Goal: Task Accomplishment & Management: Manage account settings

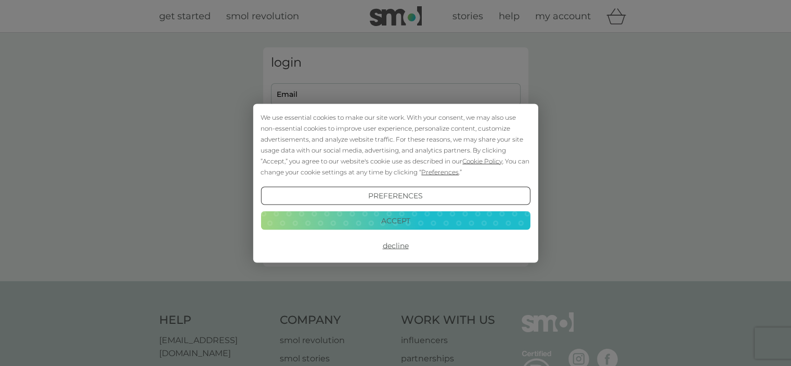
drag, startPoint x: 391, startPoint y: 229, endPoint x: 391, endPoint y: 244, distance: 14.6
click at [391, 244] on div "Preferences Decline Accept" at bounding box center [396, 220] width 270 height 68
click at [391, 244] on button "Decline" at bounding box center [396, 245] width 270 height 19
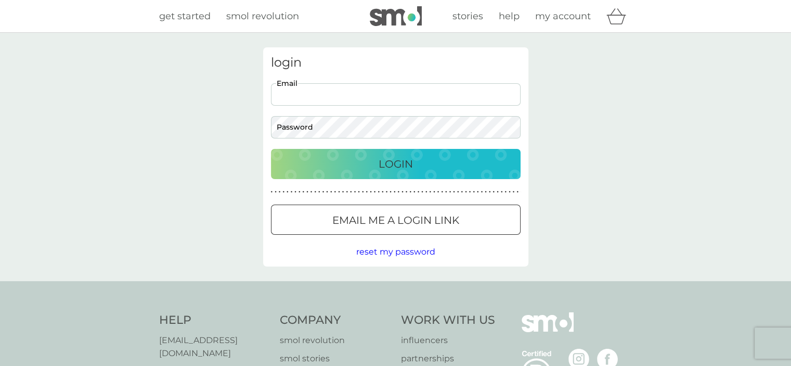
drag, startPoint x: 0, startPoint y: 0, endPoint x: 324, endPoint y: 93, distance: 337.3
click at [324, 93] on input "Email" at bounding box center [396, 94] width 250 height 22
type input "robinaaslam@msn.com"
click at [271, 149] on button "Login" at bounding box center [396, 164] width 250 height 30
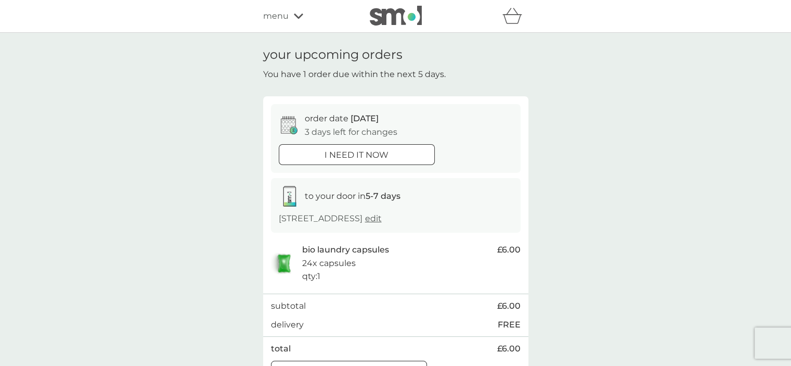
click at [296, 13] on icon at bounding box center [298, 16] width 9 height 6
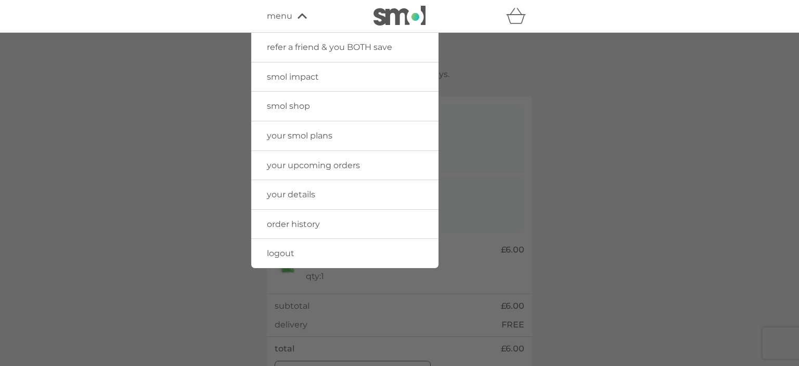
click at [306, 172] on link "your upcoming orders" at bounding box center [344, 165] width 187 height 29
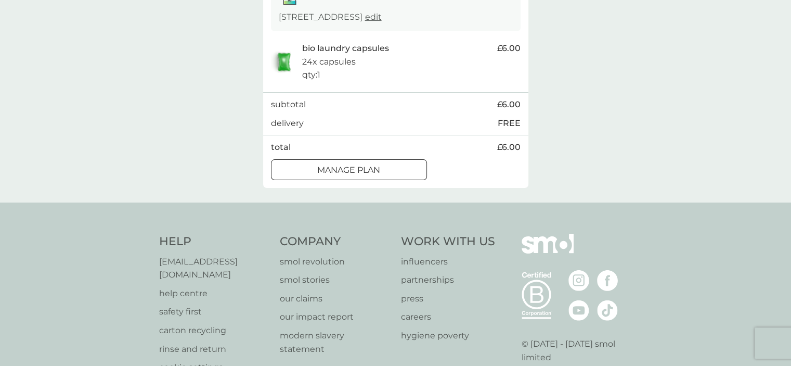
scroll to position [272, 0]
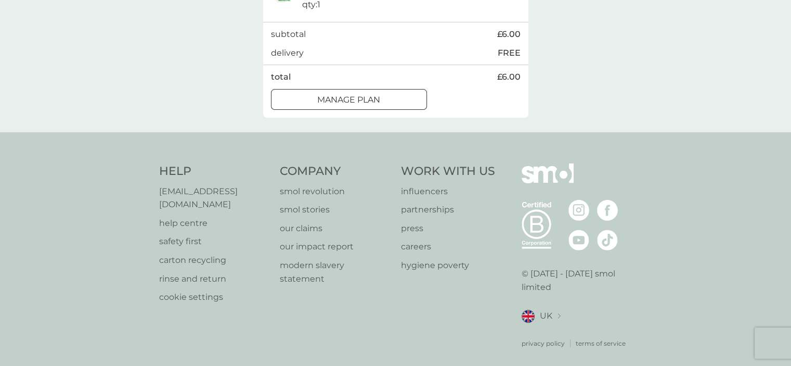
click at [374, 106] on button "Manage plan" at bounding box center [349, 99] width 156 height 21
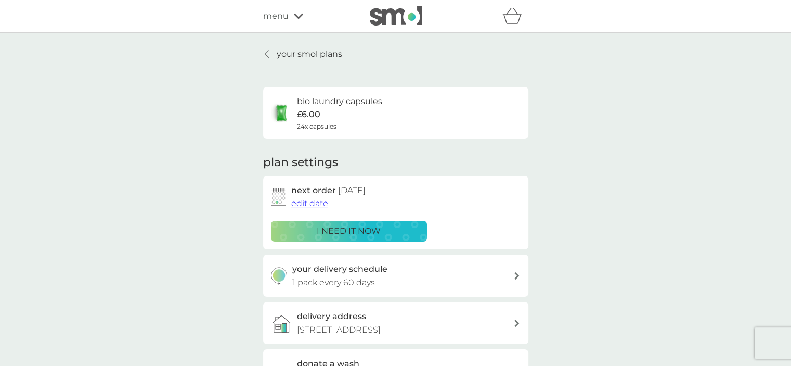
click at [275, 15] on span "menu" at bounding box center [275, 16] width 25 height 14
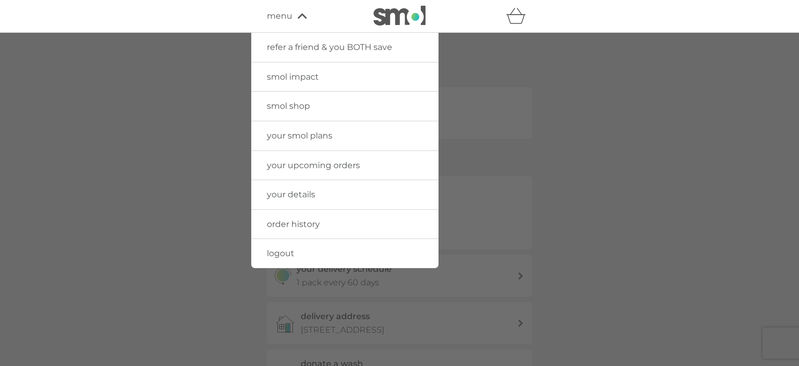
click at [276, 141] on link "your smol plans" at bounding box center [344, 135] width 187 height 29
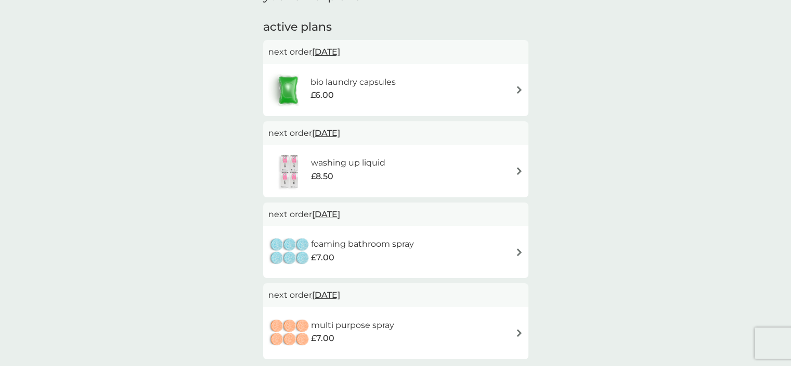
scroll to position [167, 0]
click at [354, 167] on h6 "washing up liquid" at bounding box center [348, 163] width 74 height 14
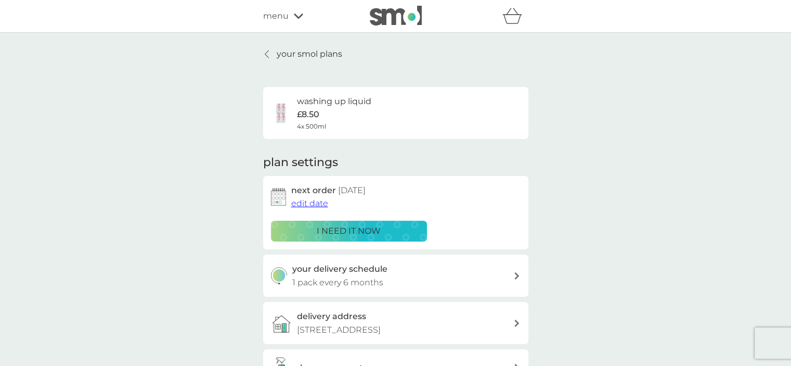
click at [268, 49] on link "your smol plans" at bounding box center [302, 54] width 79 height 14
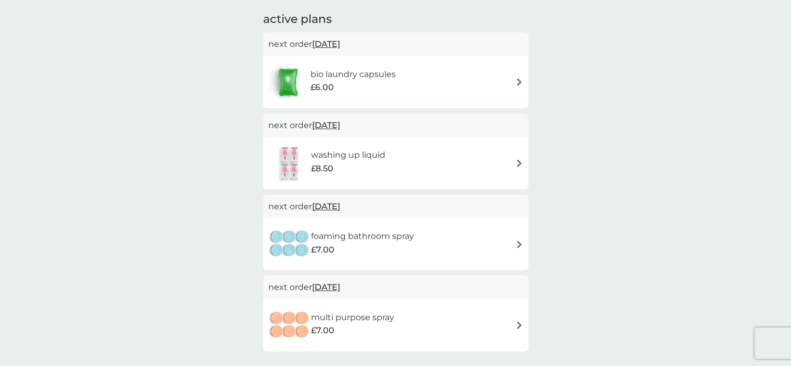
scroll to position [175, 0]
click at [442, 158] on div "washing up liquid £8.50" at bounding box center [395, 163] width 255 height 36
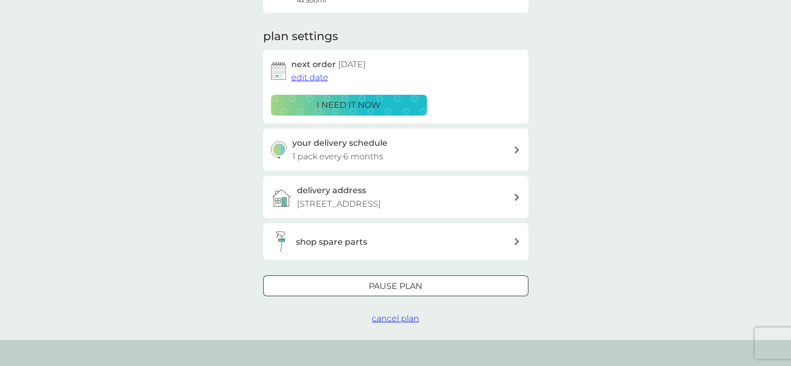
scroll to position [132, 0]
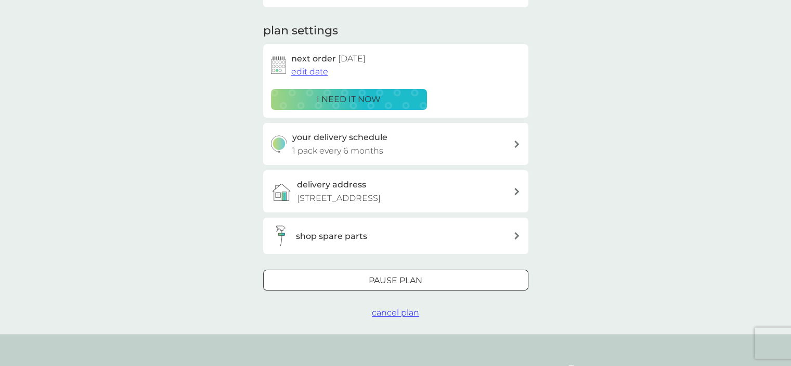
click at [314, 70] on span "edit date" at bounding box center [309, 72] width 37 height 10
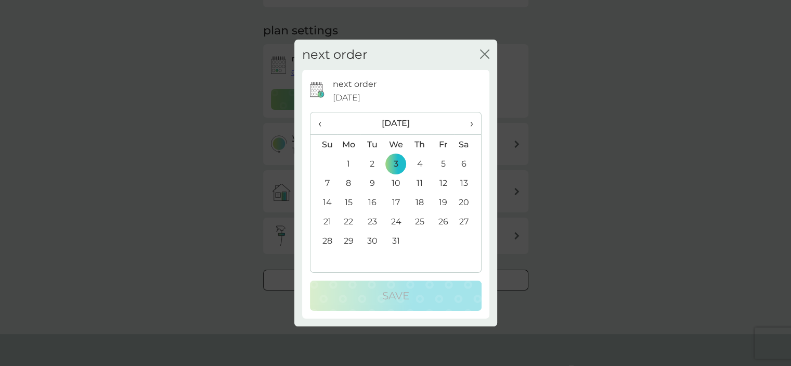
click at [472, 122] on span "›" at bounding box center [468, 123] width 10 height 22
click at [319, 122] on span "‹" at bounding box center [323, 123] width 11 height 22
click at [471, 123] on span "›" at bounding box center [468, 123] width 10 height 22
click at [472, 125] on span "›" at bounding box center [468, 123] width 10 height 22
click at [370, 183] on td "3" at bounding box center [372, 182] width 23 height 19
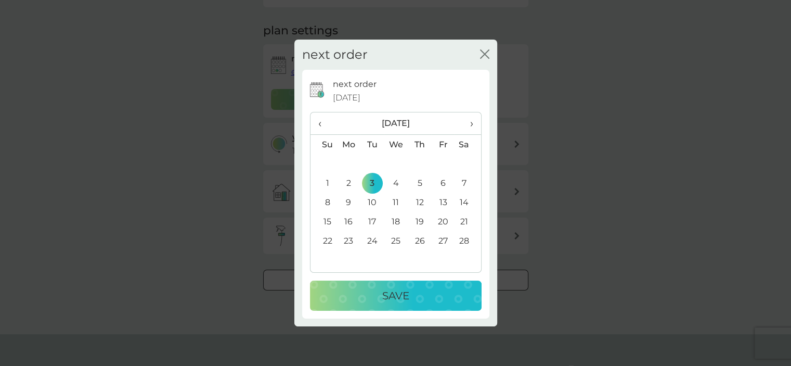
click at [402, 292] on p "Save" at bounding box center [395, 295] width 27 height 17
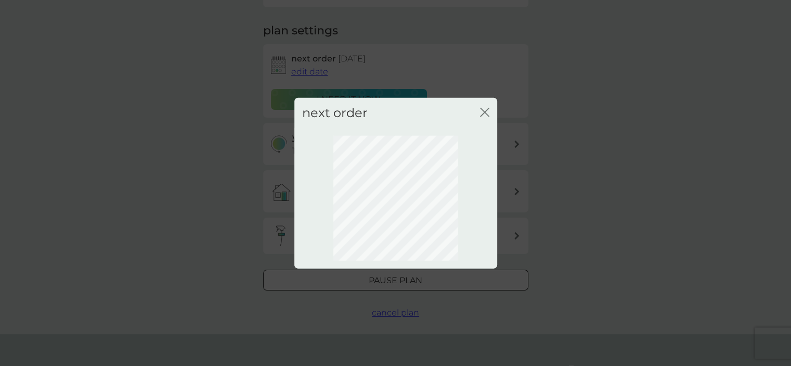
scroll to position [70, 0]
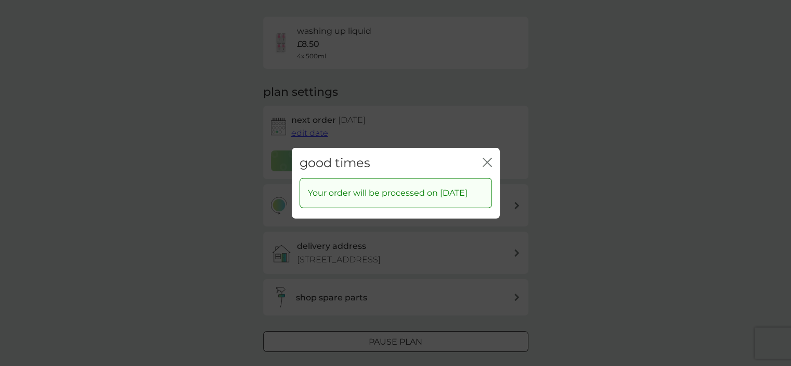
click at [485, 157] on icon "close" at bounding box center [487, 161] width 9 height 9
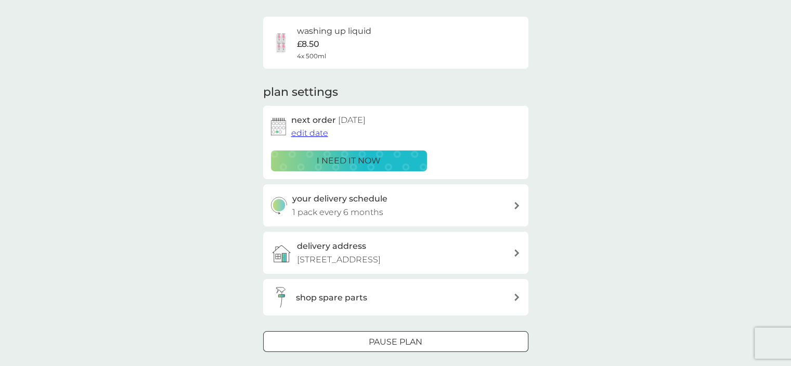
scroll to position [0, 0]
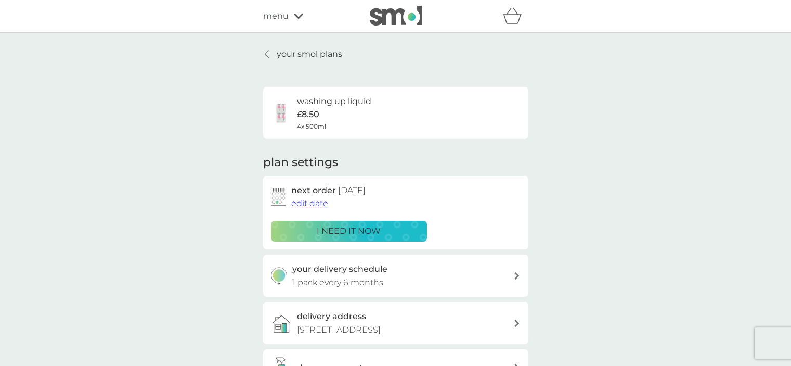
click at [282, 49] on p "your smol plans" at bounding box center [310, 54] width 66 height 14
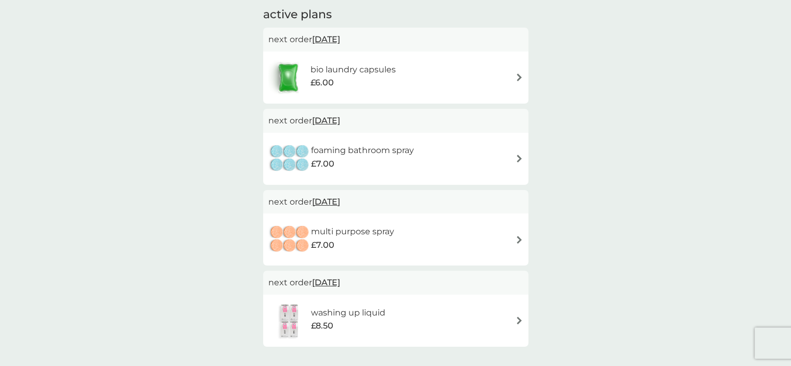
scroll to position [179, 0]
click at [433, 163] on div "foaming bathroom spray £7.00" at bounding box center [395, 158] width 255 height 36
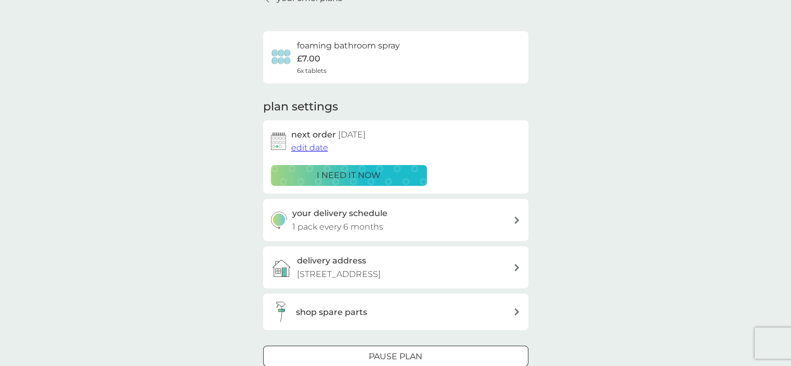
scroll to position [56, 0]
click at [318, 148] on span "edit date" at bounding box center [309, 147] width 37 height 10
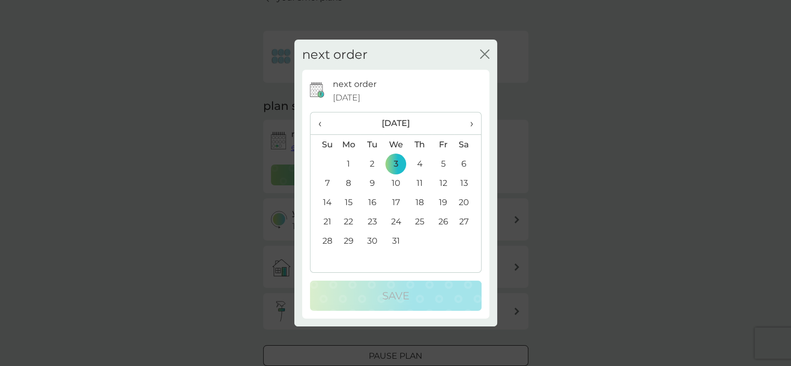
click at [468, 122] on span "›" at bounding box center [468, 123] width 10 height 22
click at [371, 185] on td "3" at bounding box center [372, 182] width 23 height 19
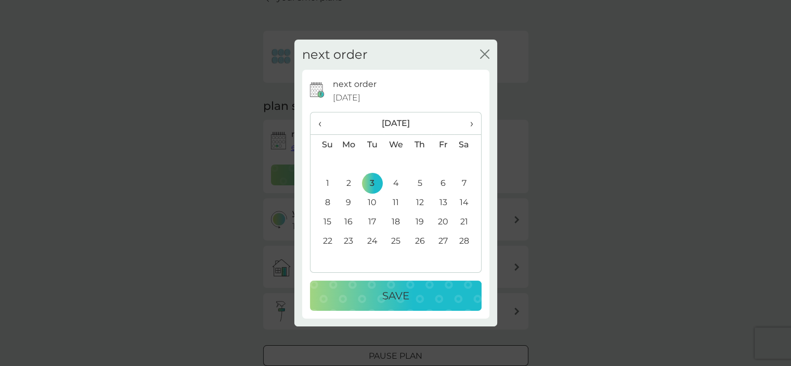
click at [429, 298] on div "Save" at bounding box center [396, 295] width 151 height 17
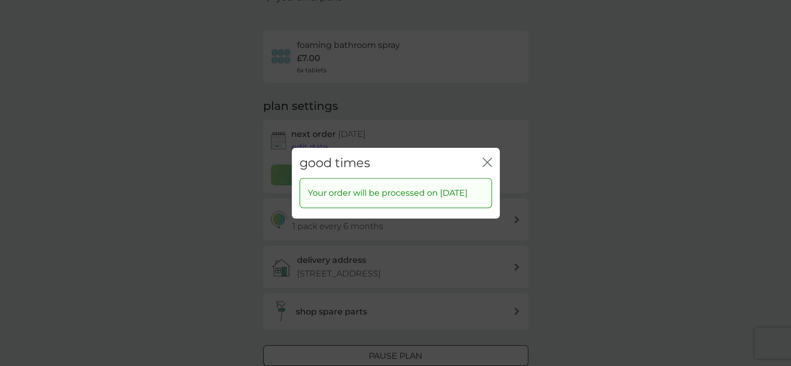
click at [484, 158] on icon "close" at bounding box center [485, 162] width 4 height 8
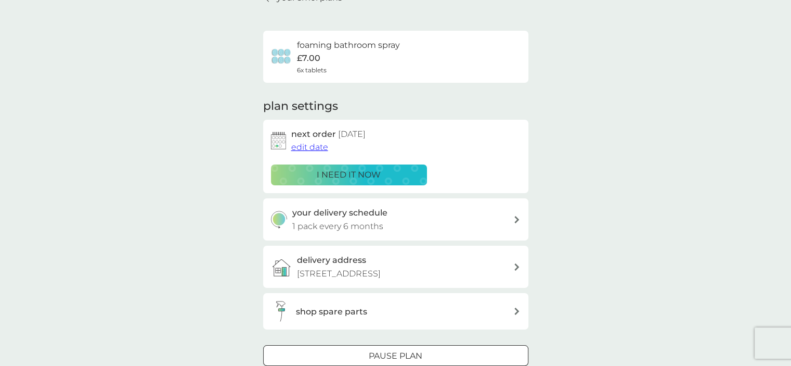
scroll to position [0, 0]
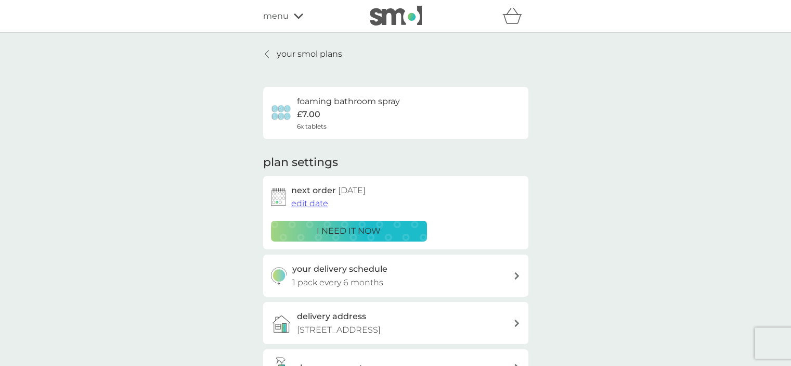
click at [264, 53] on div at bounding box center [267, 54] width 7 height 8
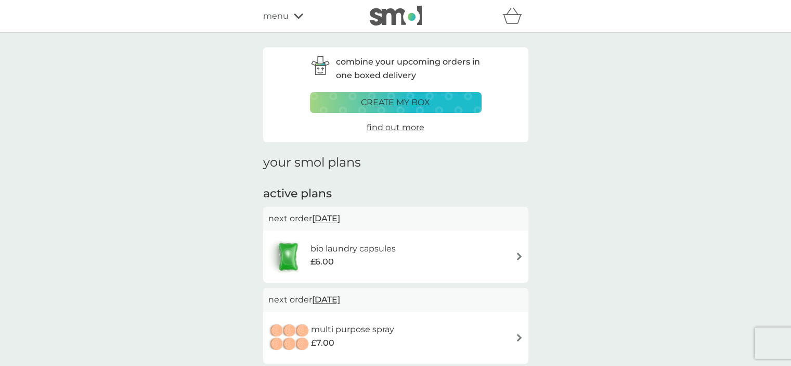
click at [294, 14] on icon at bounding box center [298, 16] width 9 height 6
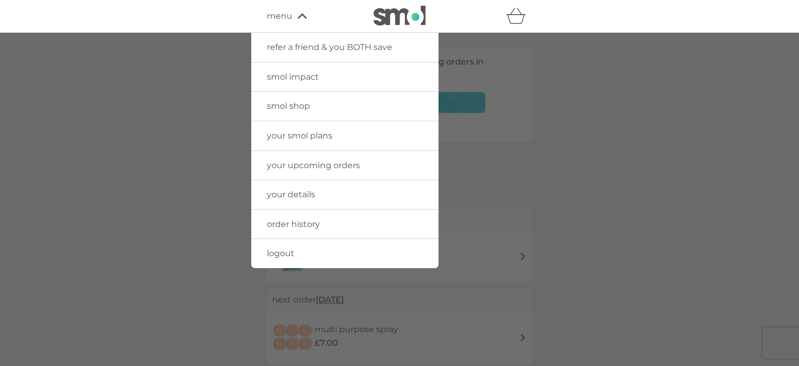
click at [281, 253] on span "logout" at bounding box center [281, 253] width 28 height 10
